Goal: Transaction & Acquisition: Purchase product/service

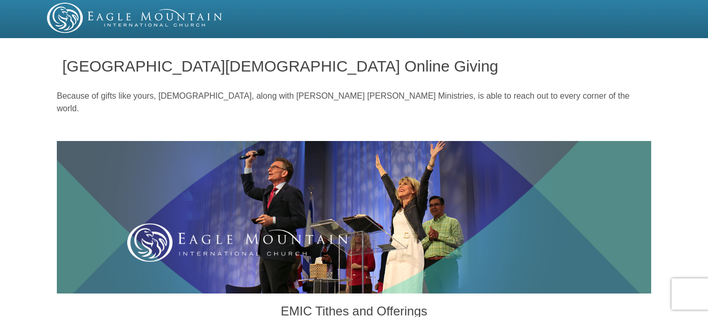
scroll to position [423, 0]
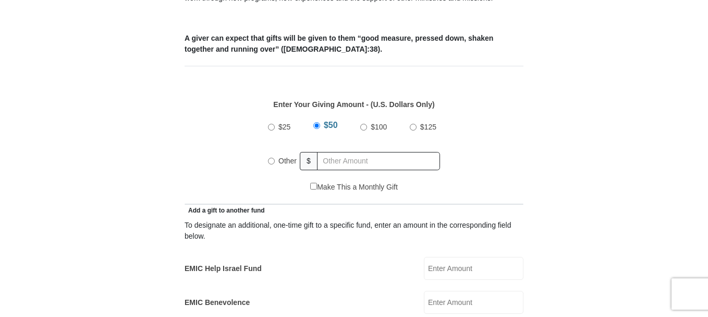
click at [272, 158] on input "Other" at bounding box center [271, 161] width 7 height 7
radio input "true"
click at [329, 152] on input "text" at bounding box center [380, 161] width 119 height 18
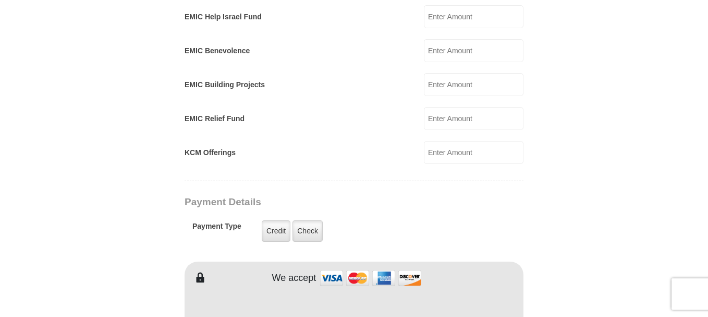
scroll to position [702, 0]
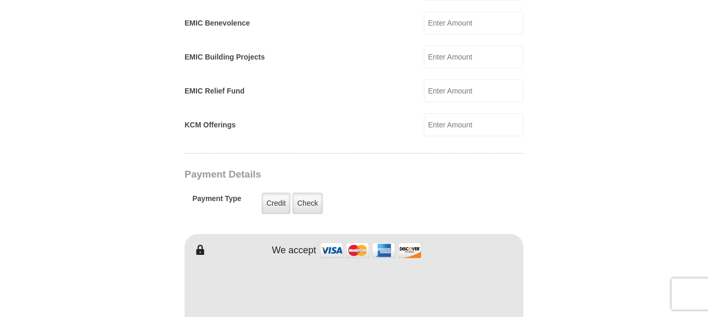
type input "1000.00"
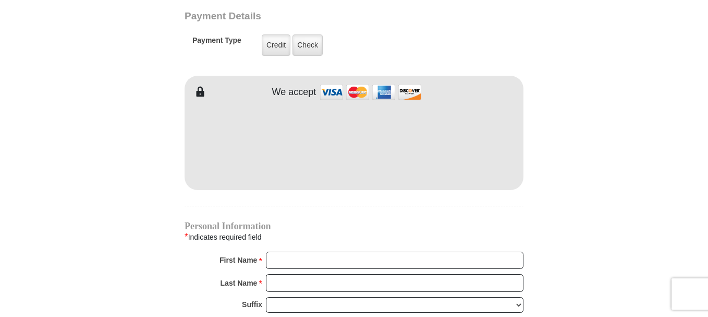
scroll to position [869, 0]
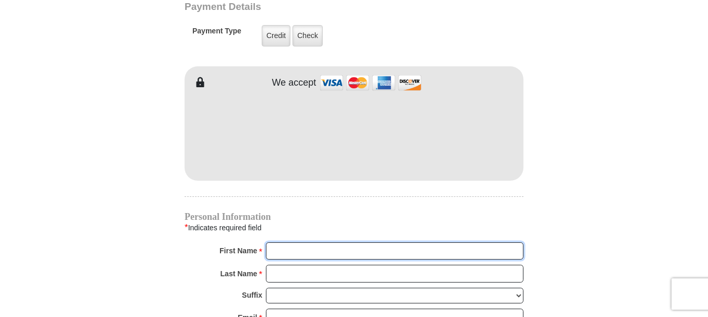
click at [269, 242] on input "First Name *" at bounding box center [395, 251] width 258 height 18
type input "[PERSON_NAME] & ROXY"
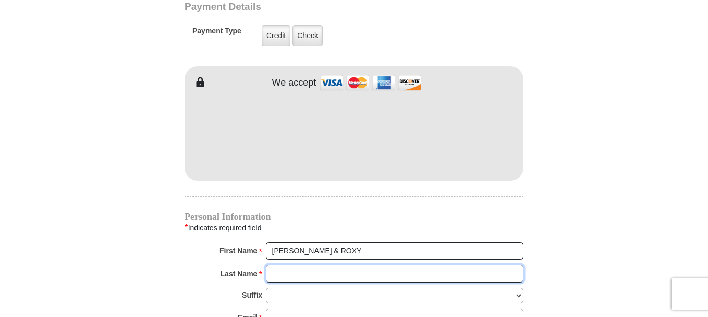
click at [310, 265] on input "Last Name *" at bounding box center [395, 273] width 258 height 18
type input "DUNSTAN"
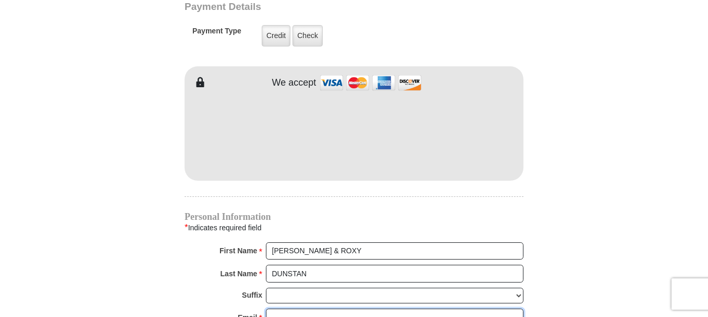
click at [275, 308] on input "Email *" at bounding box center [395, 317] width 258 height 18
type input "[EMAIL_ADDRESS][DOMAIN_NAME]"
type input "PO Box 335"
type input "[PERSON_NAME]"
select select "ID"
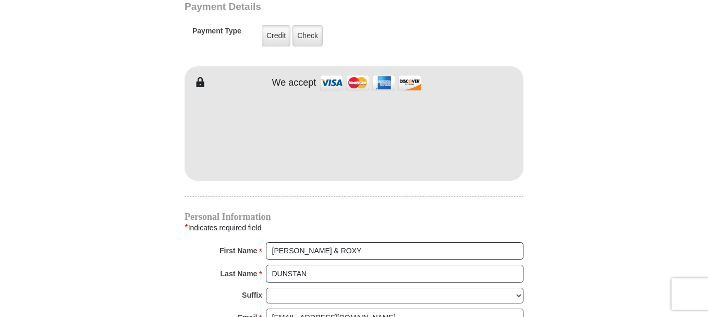
type input "83626"
type input "2088615202"
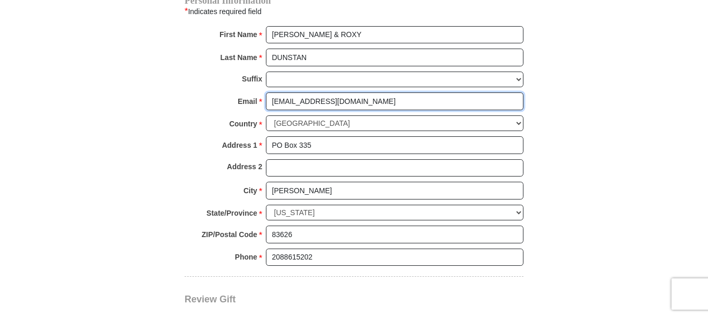
scroll to position [1126, 0]
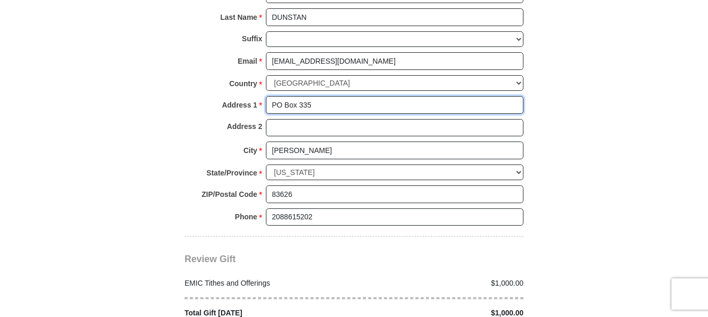
drag, startPoint x: 325, startPoint y: 90, endPoint x: 240, endPoint y: 84, distance: 85.2
click at [240, 96] on div "Address 1 * PO Box 335 Please enter Address 1" at bounding box center [354, 107] width 339 height 23
type input "9820 w Martingale Dr."
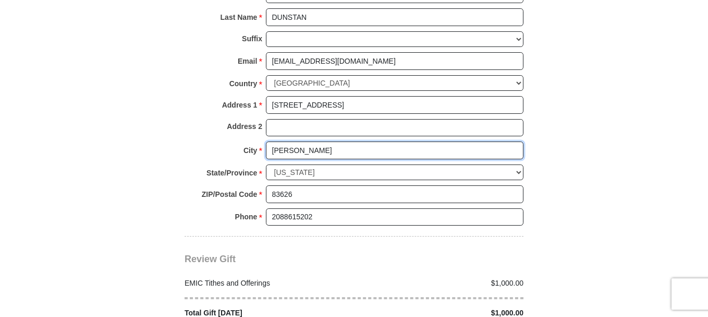
click at [313, 141] on input "Greenleaf" at bounding box center [395, 150] width 258 height 18
drag, startPoint x: 316, startPoint y: 142, endPoint x: 243, endPoint y: 133, distance: 73.0
click at [248, 141] on div "City * Greenleaf Please enter City" at bounding box center [354, 152] width 339 height 23
type input "Boise"
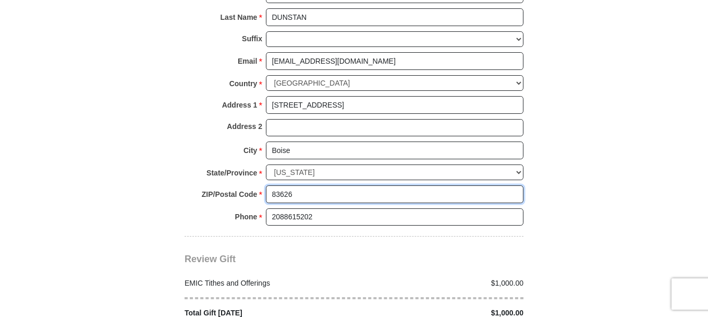
drag, startPoint x: 321, startPoint y: 183, endPoint x: 254, endPoint y: 184, distance: 66.8
click at [261, 185] on div "ZIP/Postal Code * 83626 No postal code? Click here. Please enter ZIP/Postal Cod…" at bounding box center [354, 196] width 339 height 23
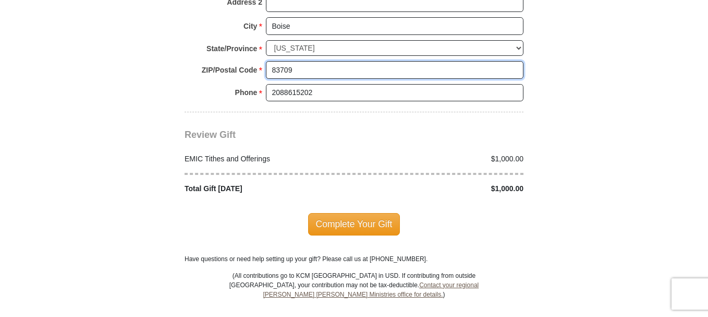
scroll to position [1256, 0]
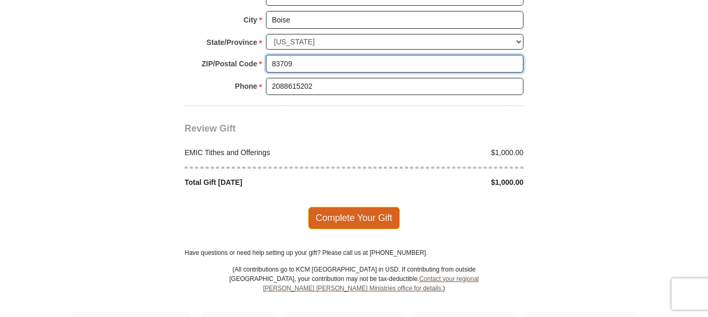
type input "83709"
click at [354, 207] on span "Complete Your Gift" at bounding box center [354, 218] width 92 height 22
